Goal: Task Accomplishment & Management: Manage account settings

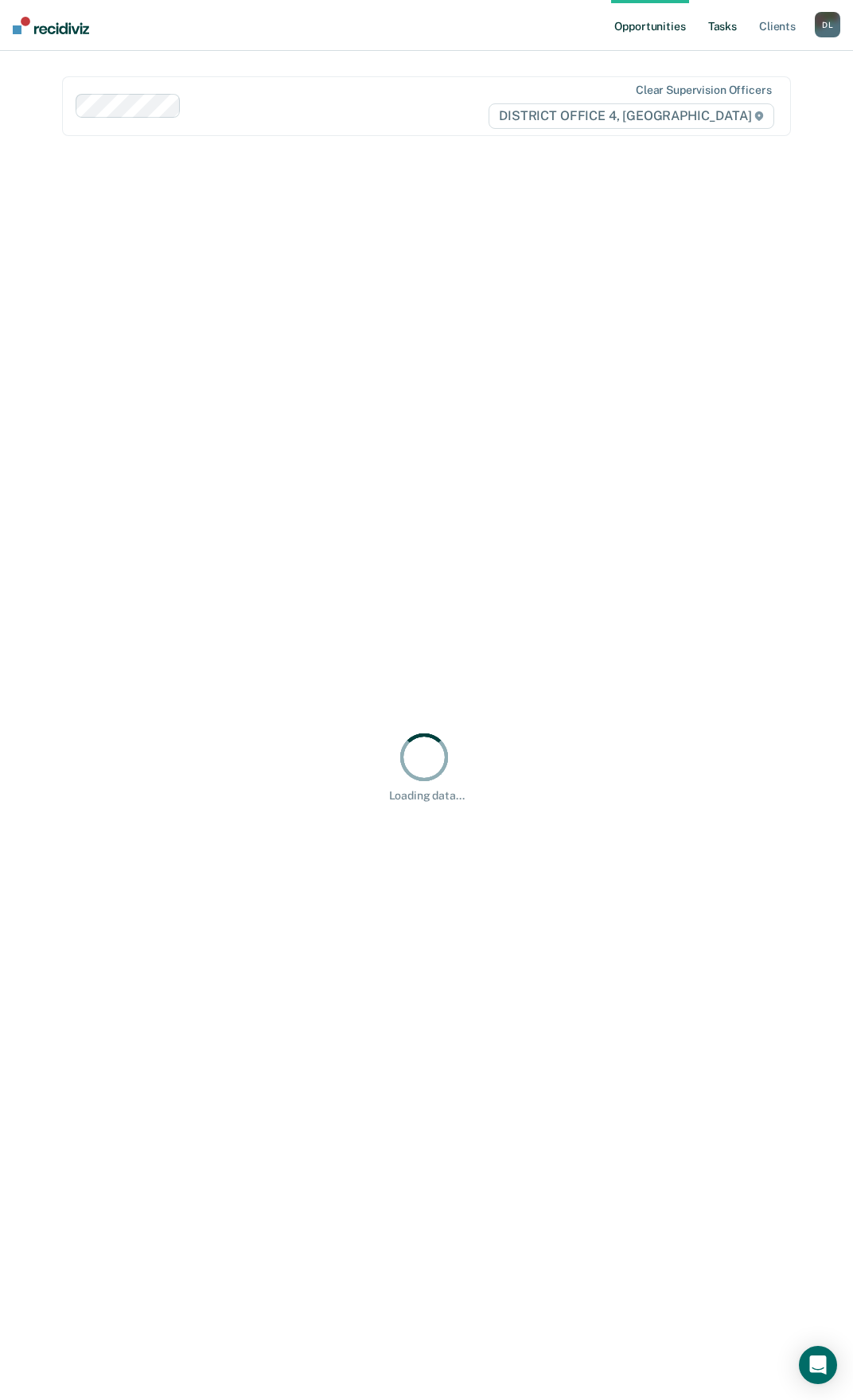
click at [720, 35] on link "Tasks" at bounding box center [722, 25] width 35 height 51
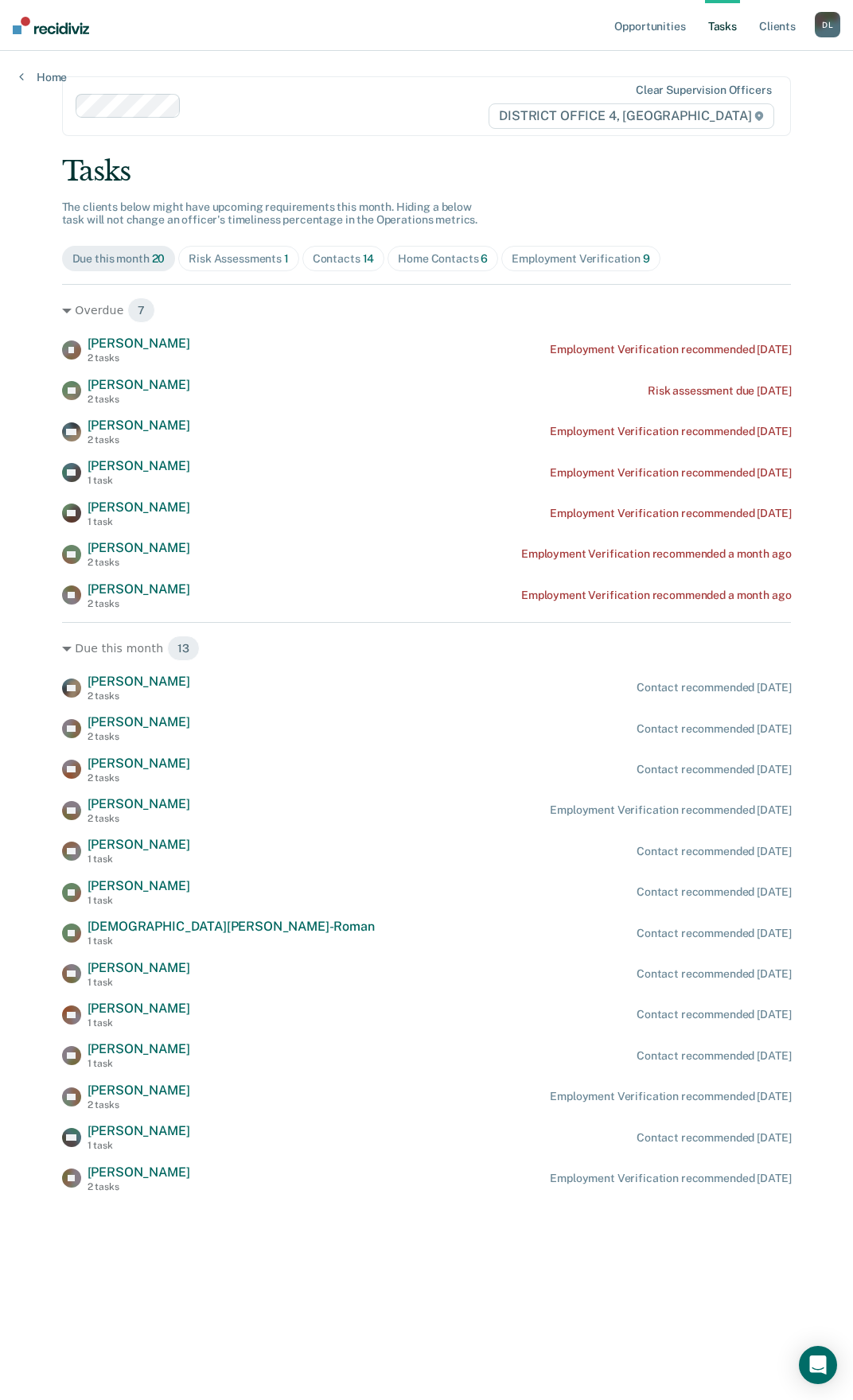
click at [132, 538] on div "[PERSON_NAME] [PERSON_NAME] 2 tasks Employment Verification recommended [DATE] …" at bounding box center [427, 473] width 729 height 274
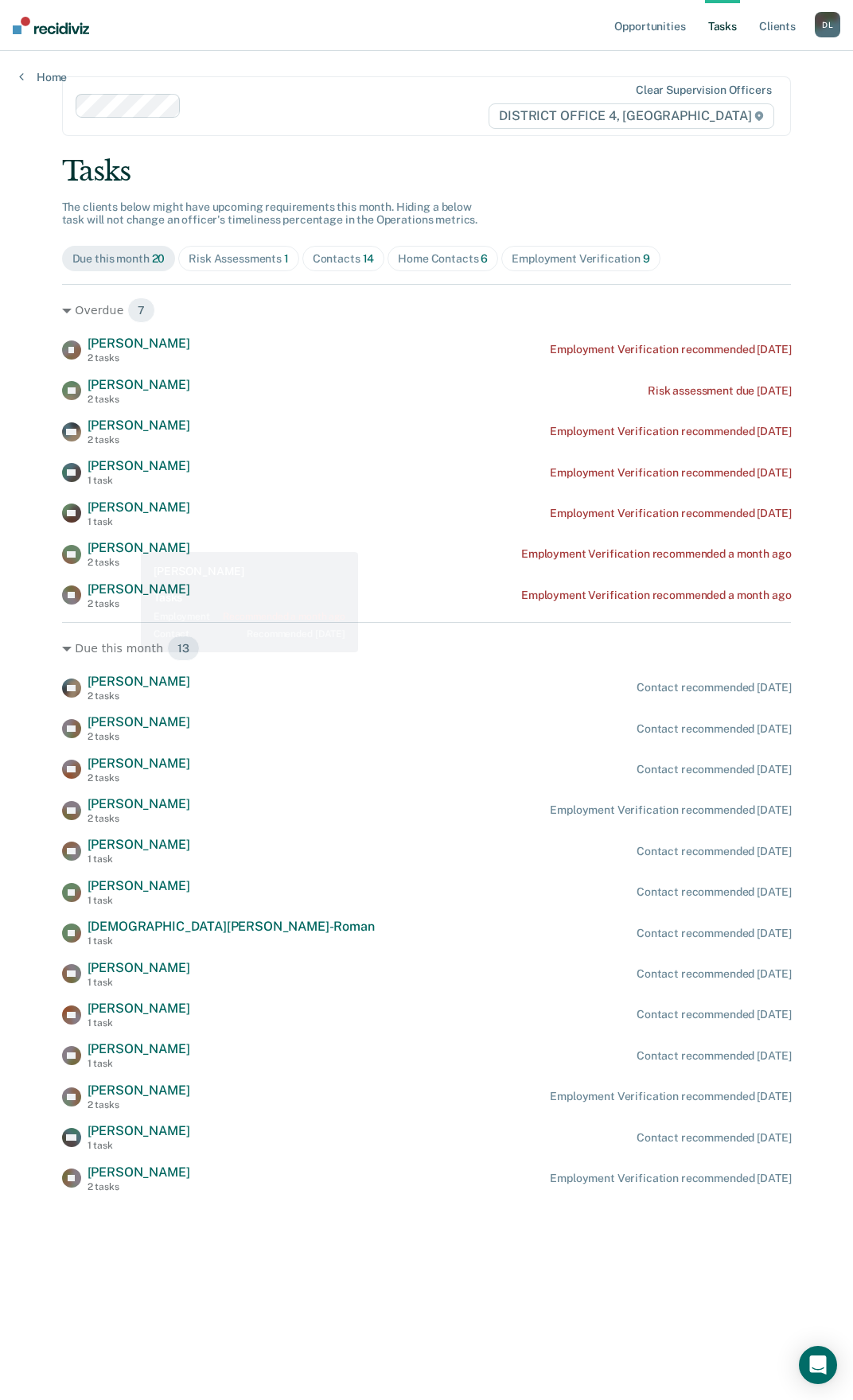
click at [129, 541] on span "[PERSON_NAME]" at bounding box center [139, 547] width 103 height 15
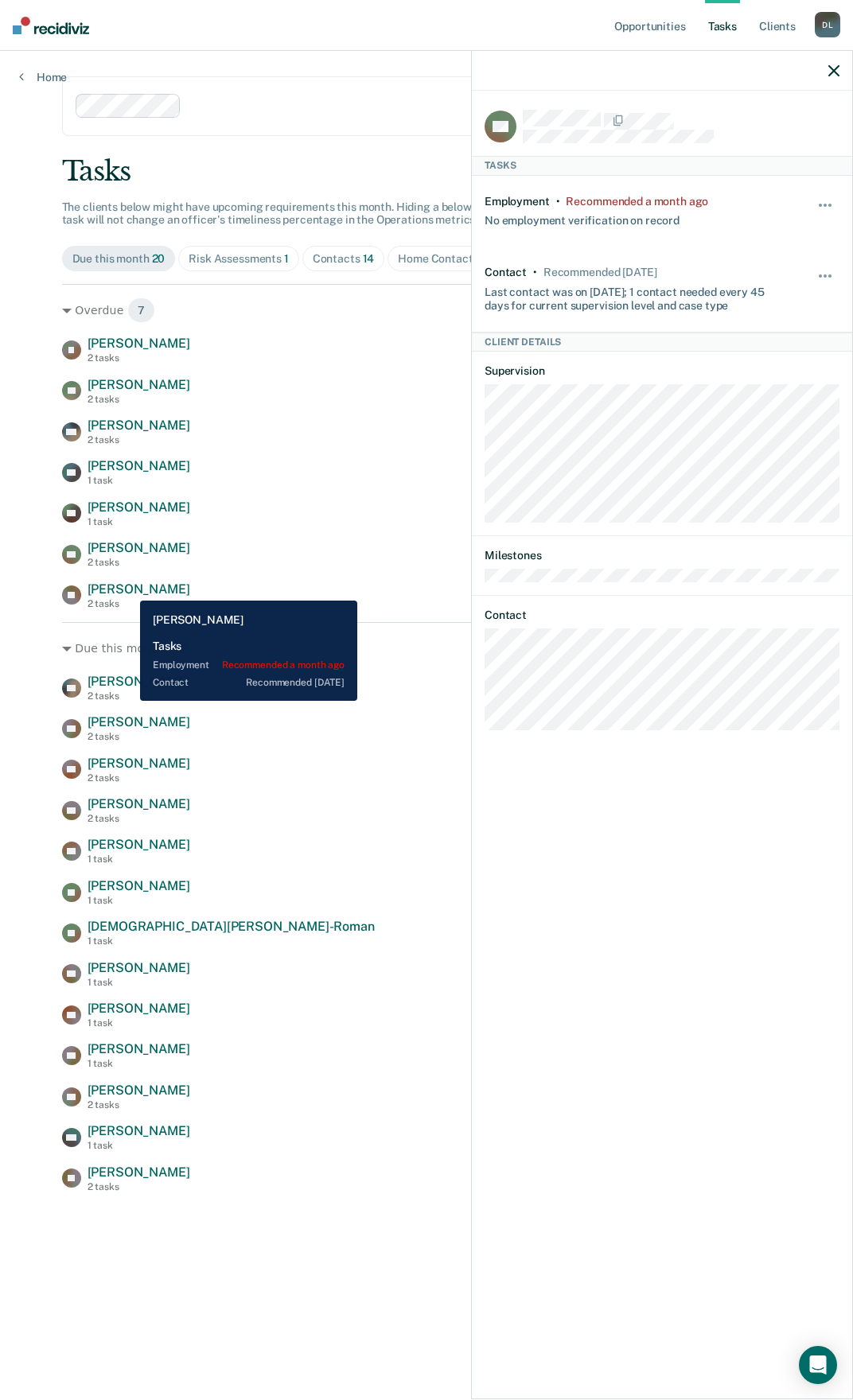
click at [128, 589] on span "[PERSON_NAME]" at bounding box center [139, 588] width 103 height 15
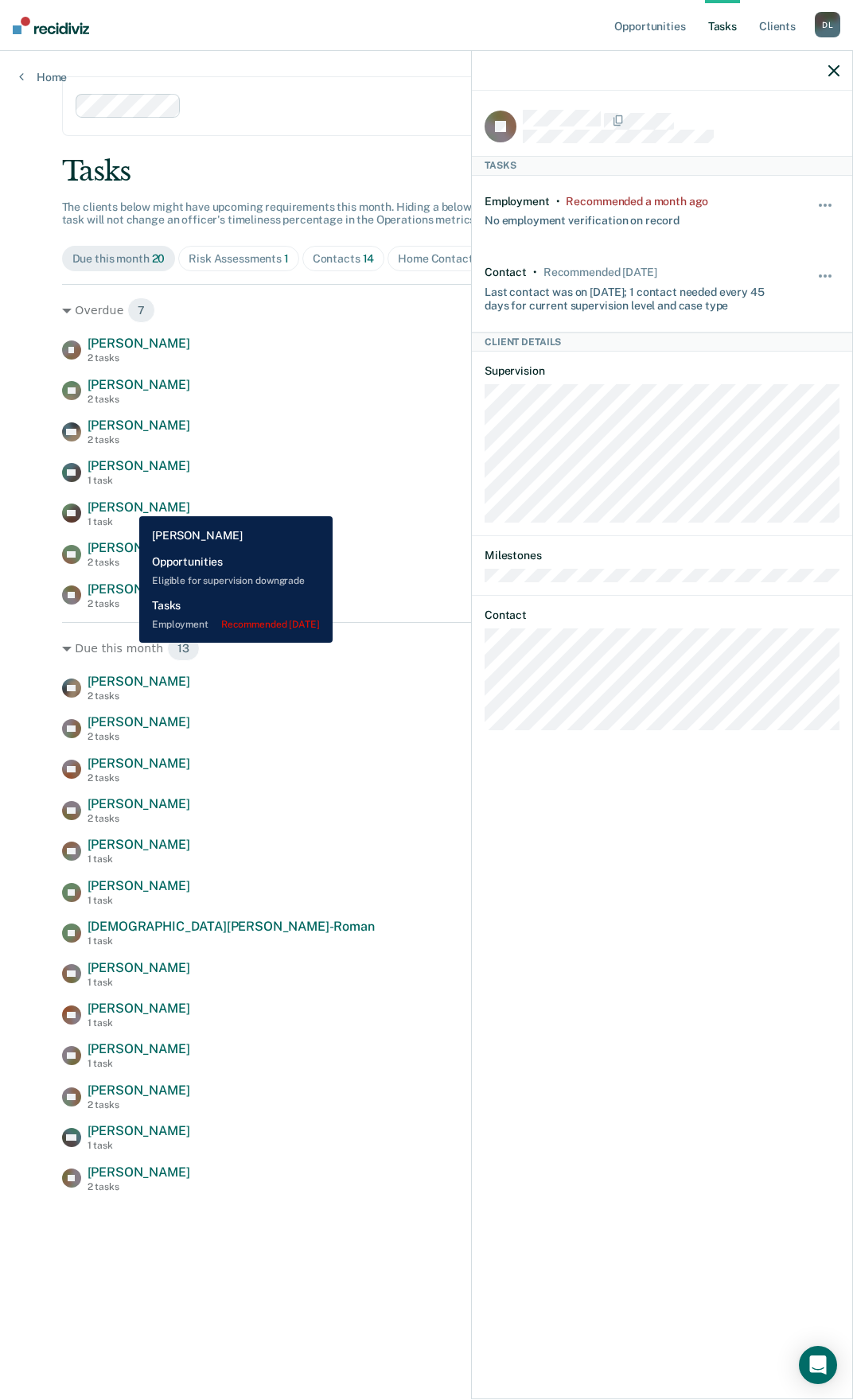
click at [127, 504] on span "[PERSON_NAME]" at bounding box center [139, 507] width 103 height 15
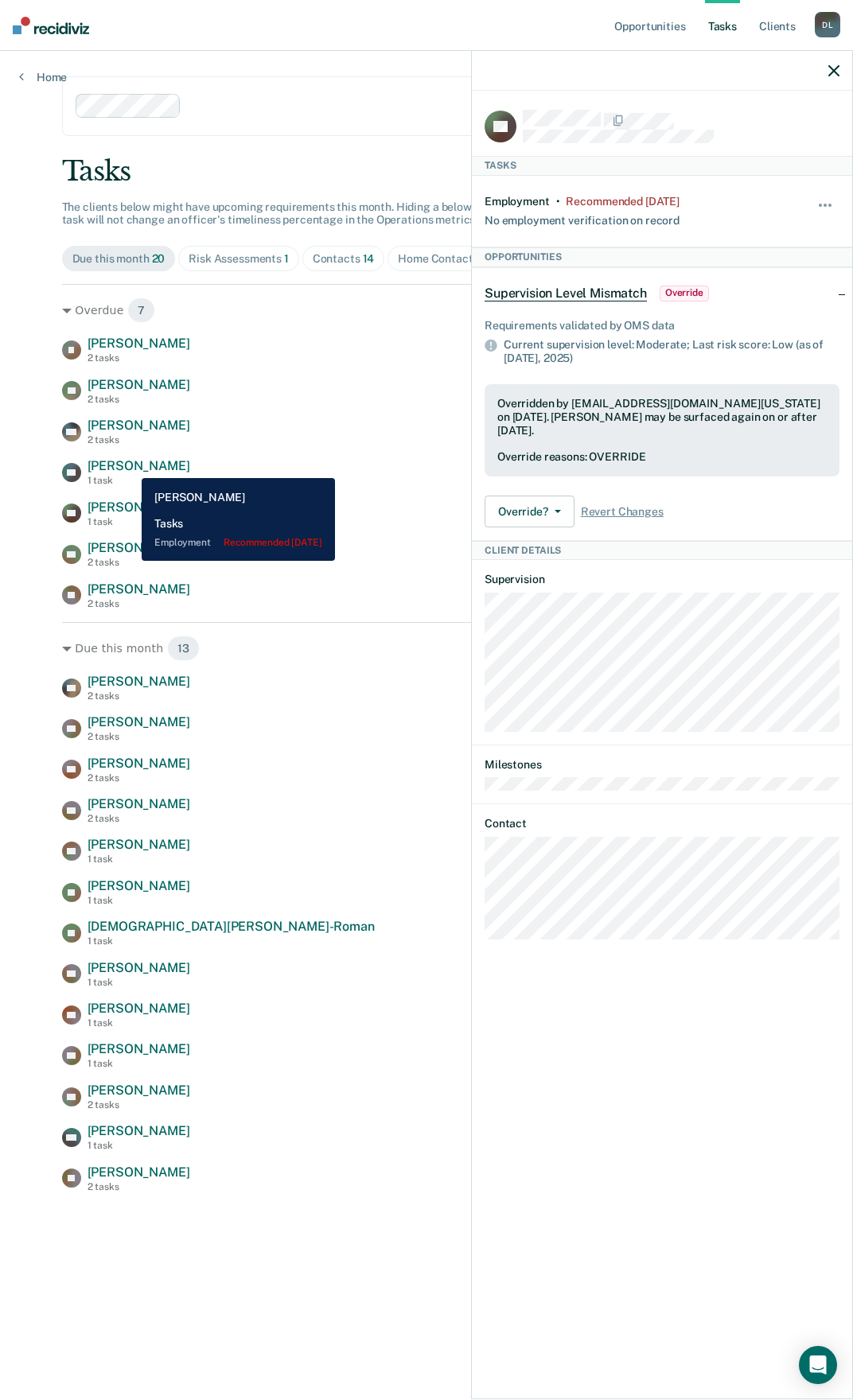
click at [130, 466] on span "[PERSON_NAME]" at bounding box center [139, 465] width 103 height 15
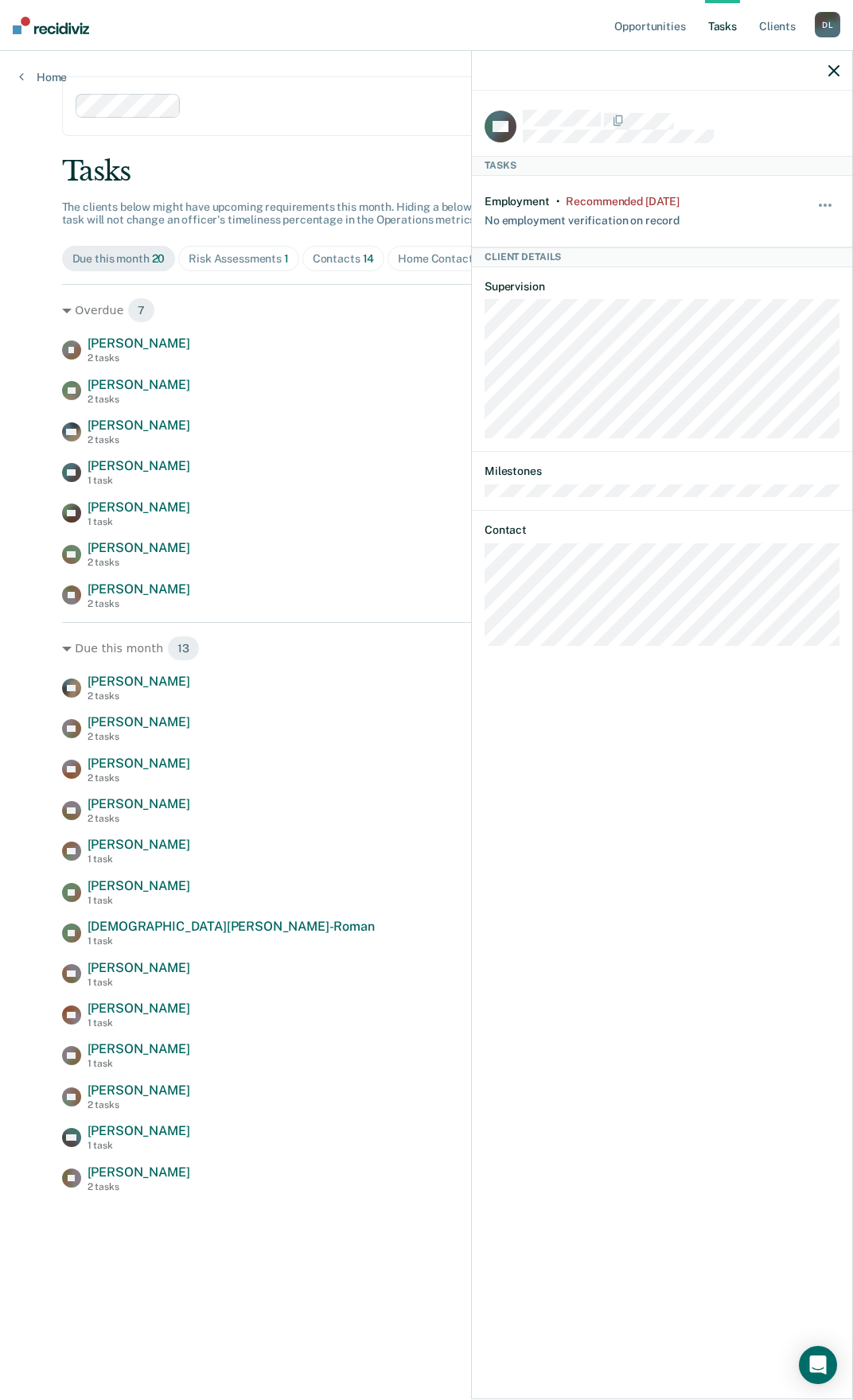
click at [839, 65] on icon "button" at bounding box center [834, 70] width 11 height 11
